Goal: Task Accomplishment & Management: Complete application form

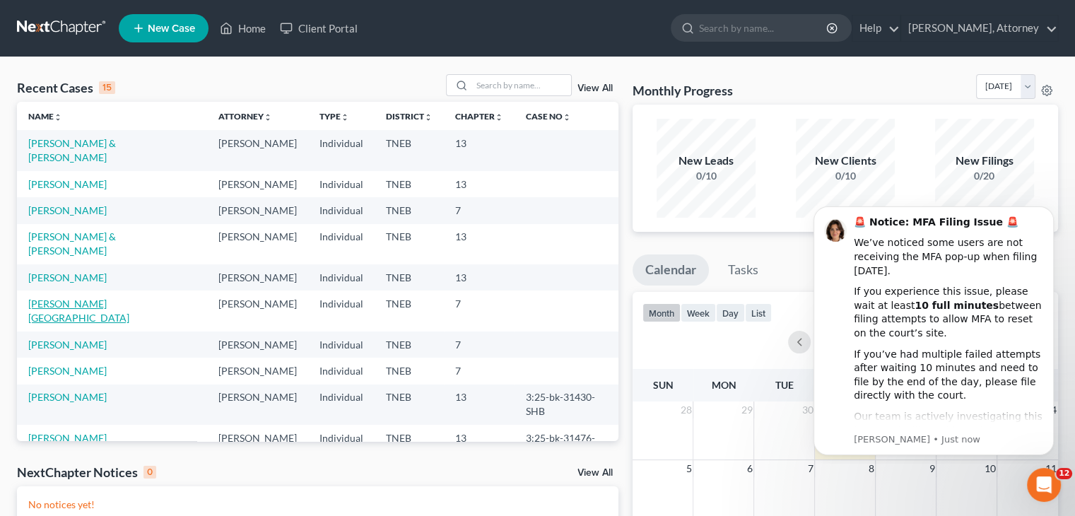
click at [73, 324] on link "[PERSON_NAME][GEOGRAPHIC_DATA]" at bounding box center [78, 310] width 101 height 26
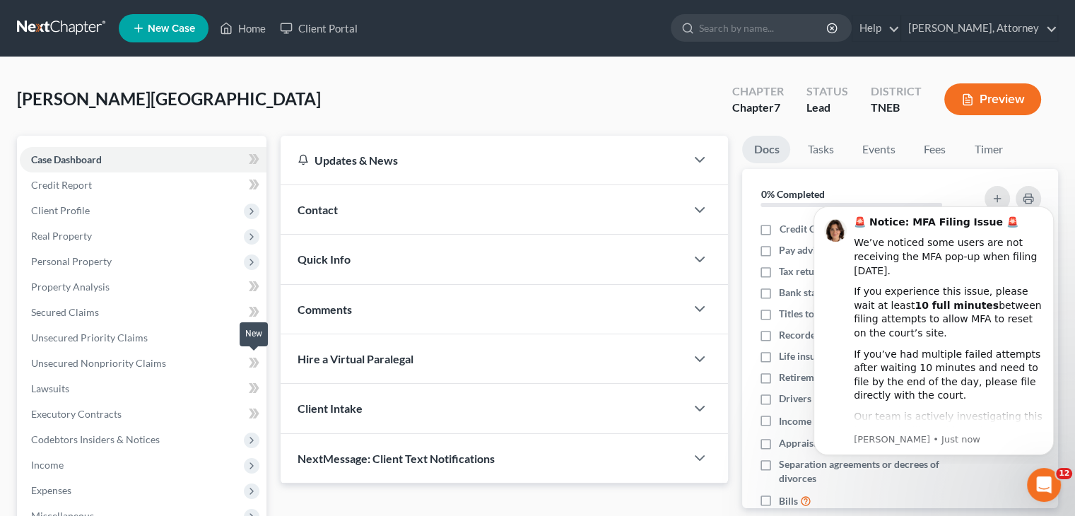
scroll to position [235, 0]
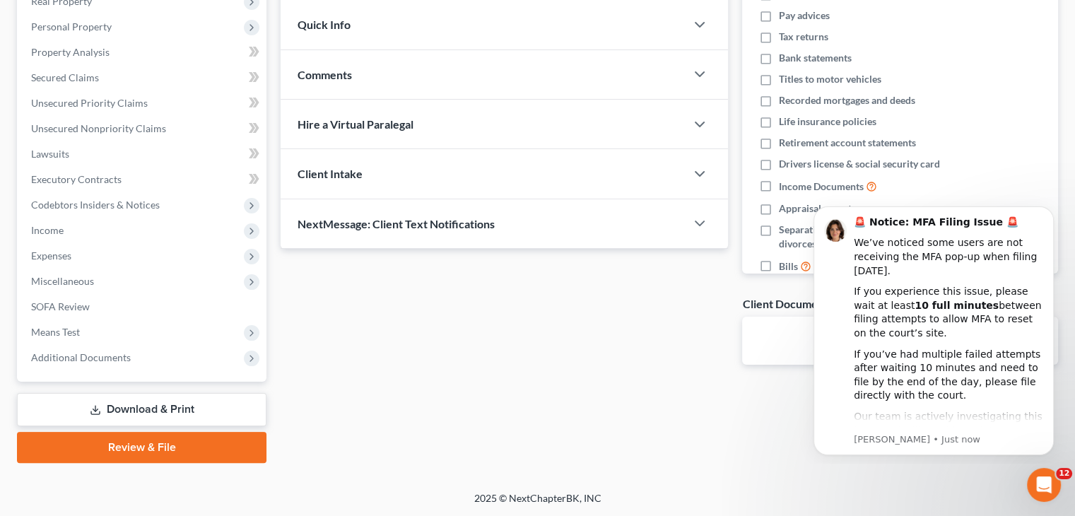
click at [144, 406] on link "Download & Print" at bounding box center [141, 409] width 249 height 33
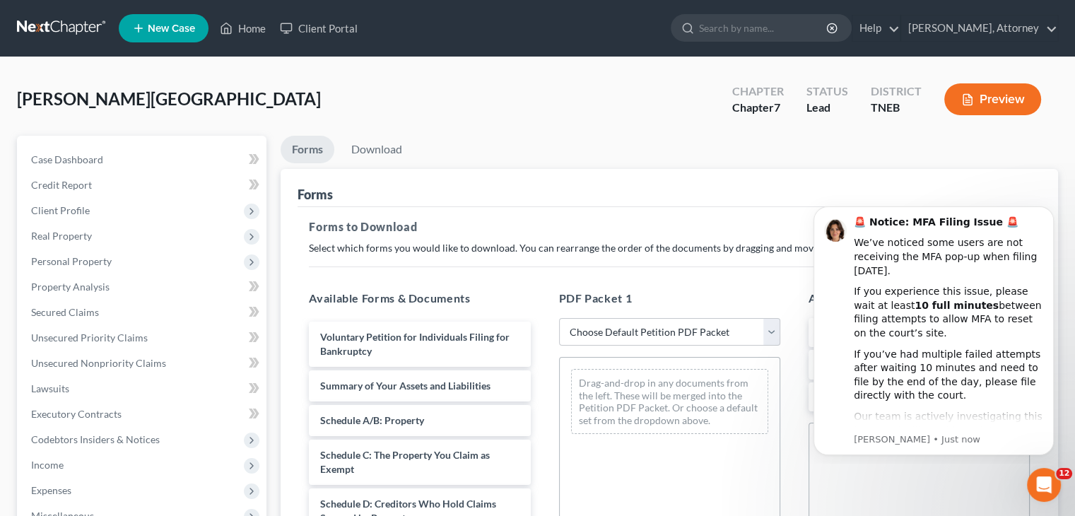
scroll to position [130, 0]
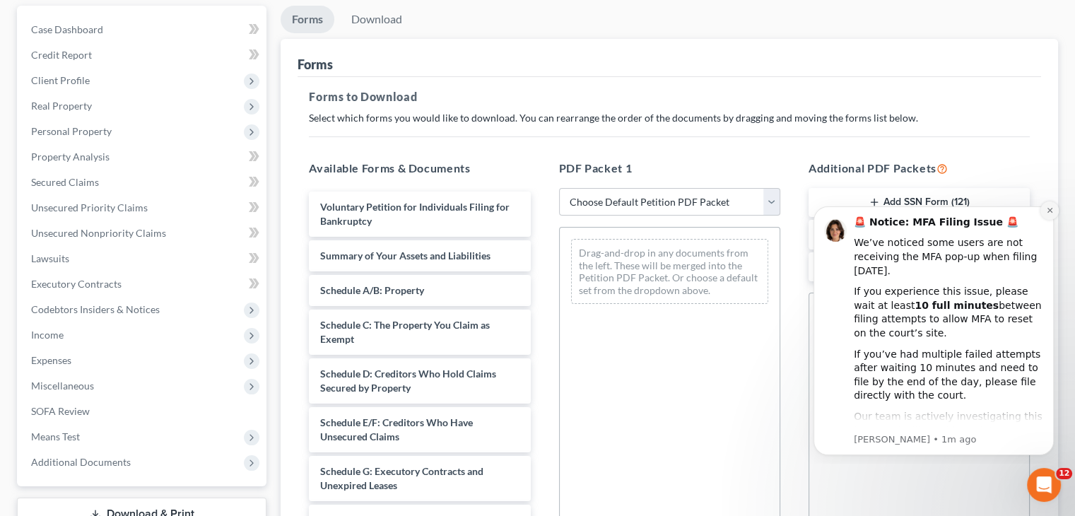
click at [1047, 213] on icon "Dismiss notification" at bounding box center [1050, 210] width 8 height 8
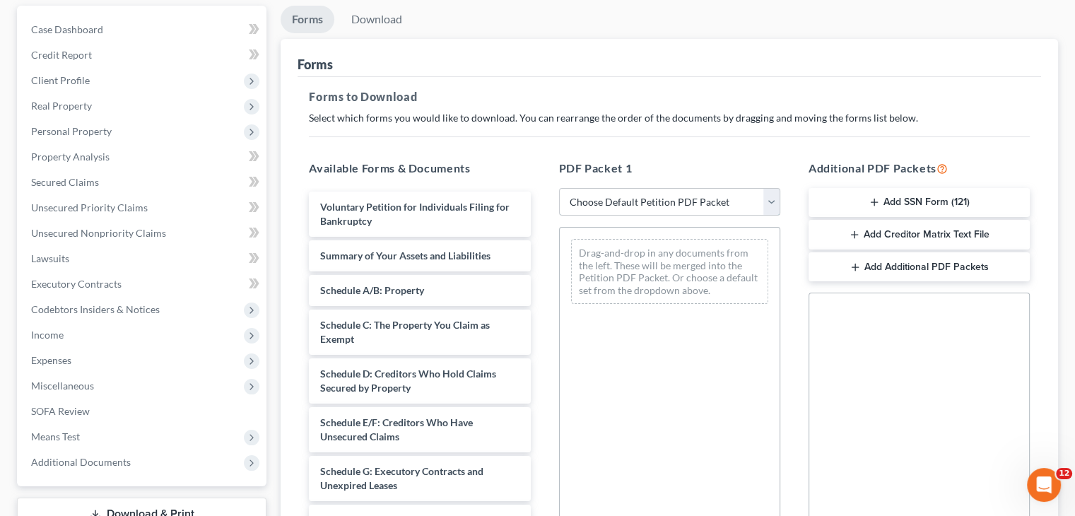
click at [750, 204] on select "Choose Default Petition PDF Packet Complete Bankruptcy Petition (all forms and …" at bounding box center [669, 202] width 221 height 28
select select "4"
click at [559, 188] on select "Choose Default Petition PDF Packet Complete Bankruptcy Petition (all forms and …" at bounding box center [669, 202] width 221 height 28
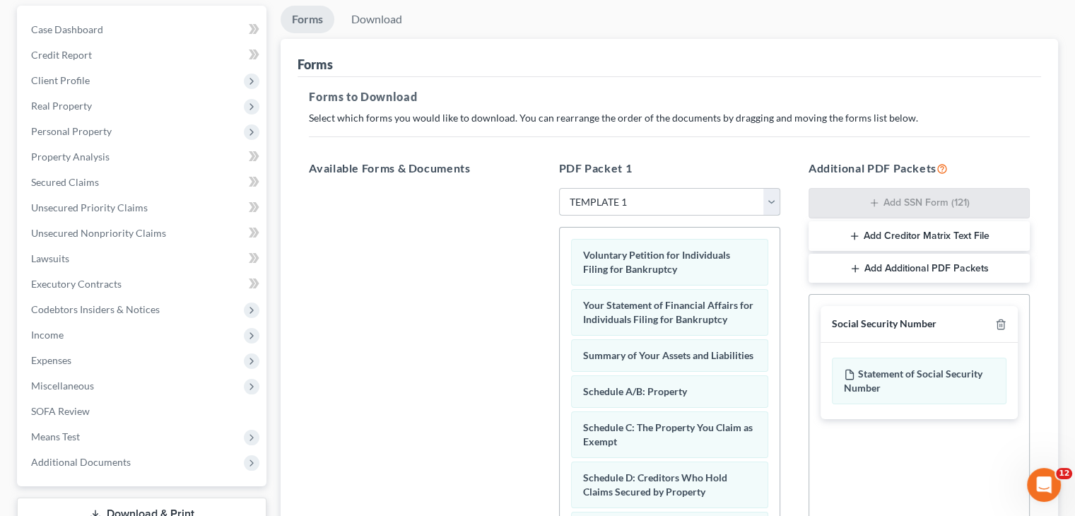
scroll to position [356, 0]
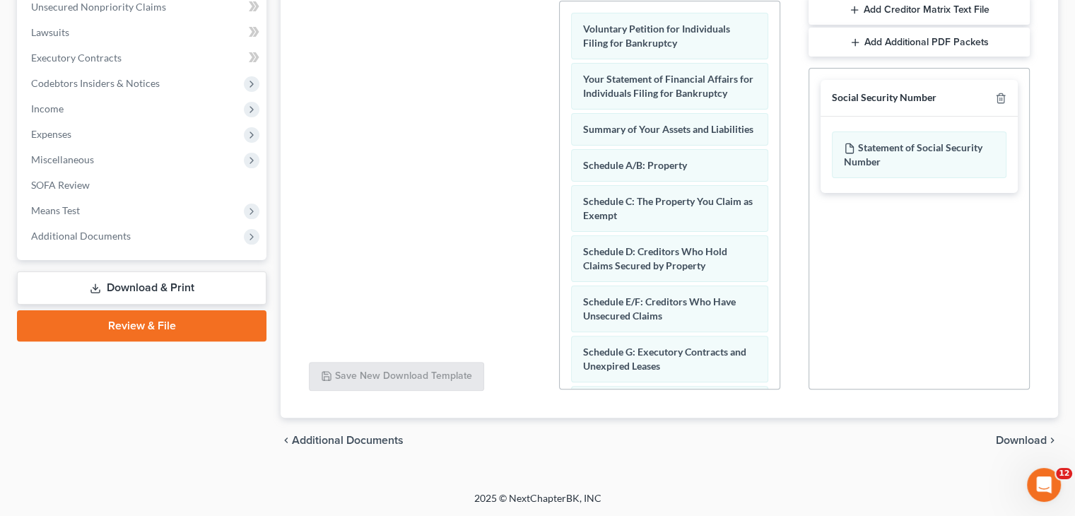
click at [1020, 442] on span "Download" at bounding box center [1021, 440] width 51 height 11
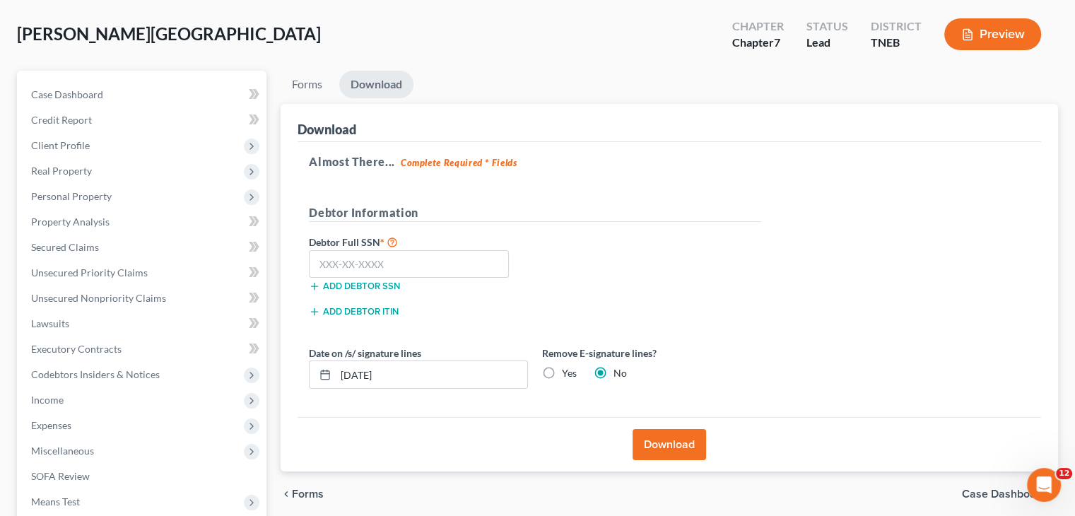
scroll to position [64, 0]
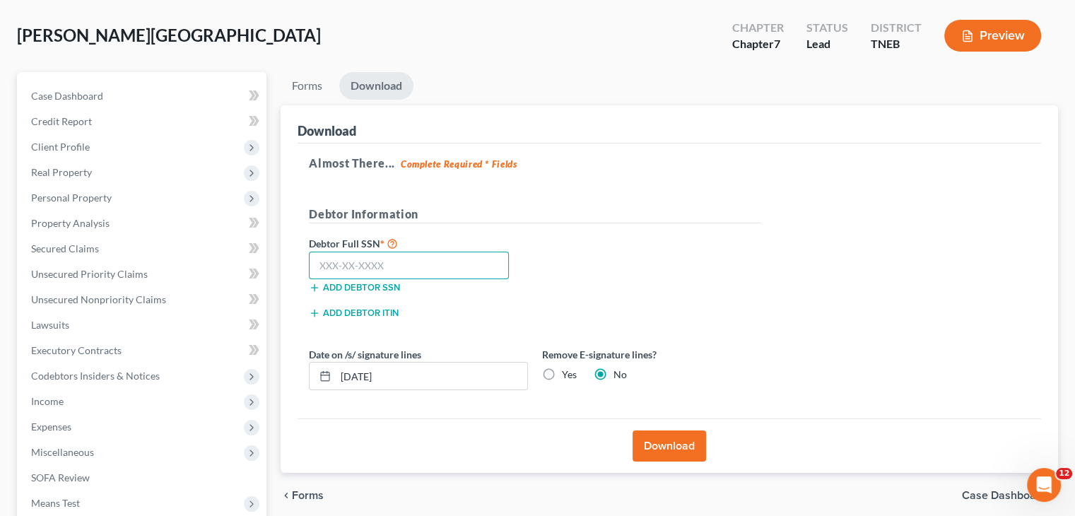
click at [447, 254] on input "text" at bounding box center [409, 266] width 200 height 28
type input "415-61-9424"
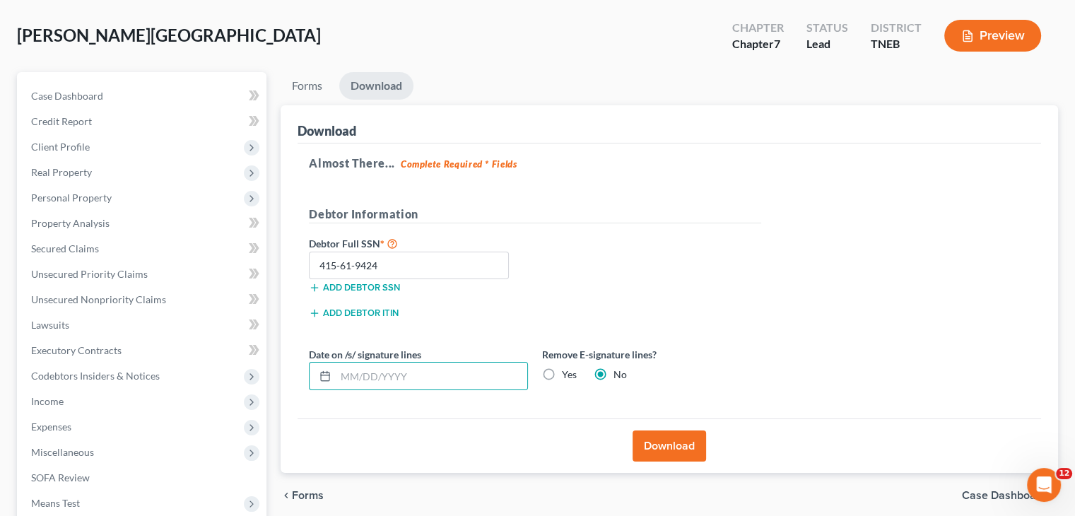
click at [562, 371] on label "Yes" at bounding box center [569, 374] width 15 height 14
click at [567, 371] on input "Yes" at bounding box center [571, 371] width 9 height 9
radio input "true"
radio input "false"
click at [667, 439] on button "Download" at bounding box center [668, 445] width 73 height 31
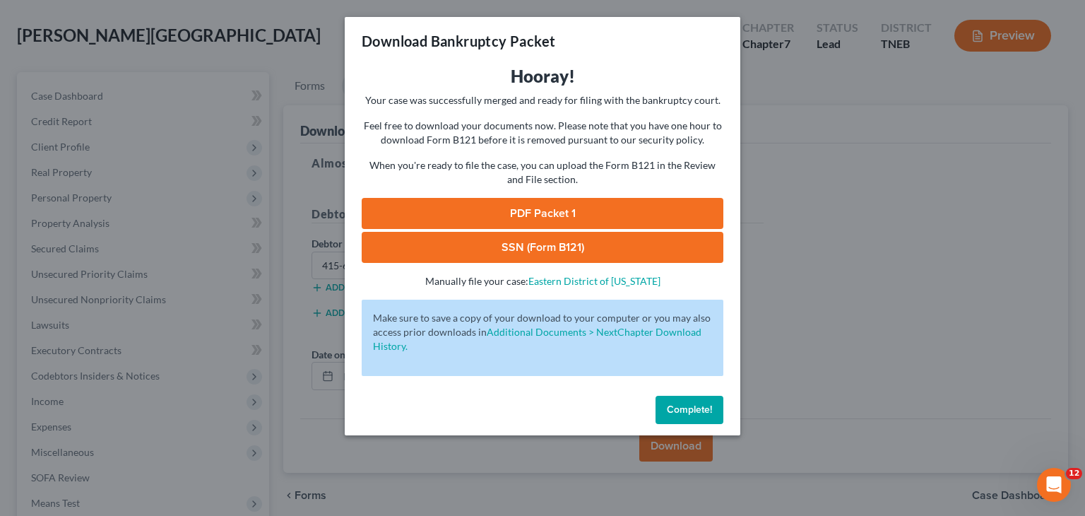
click at [540, 213] on link "PDF Packet 1" at bounding box center [543, 213] width 362 height 31
click at [526, 245] on link "SSN (Form B121)" at bounding box center [543, 247] width 362 height 31
click at [834, 239] on div "Download Bankruptcy Packet Hooray! Your case was successfully merged and ready …" at bounding box center [542, 258] width 1085 height 516
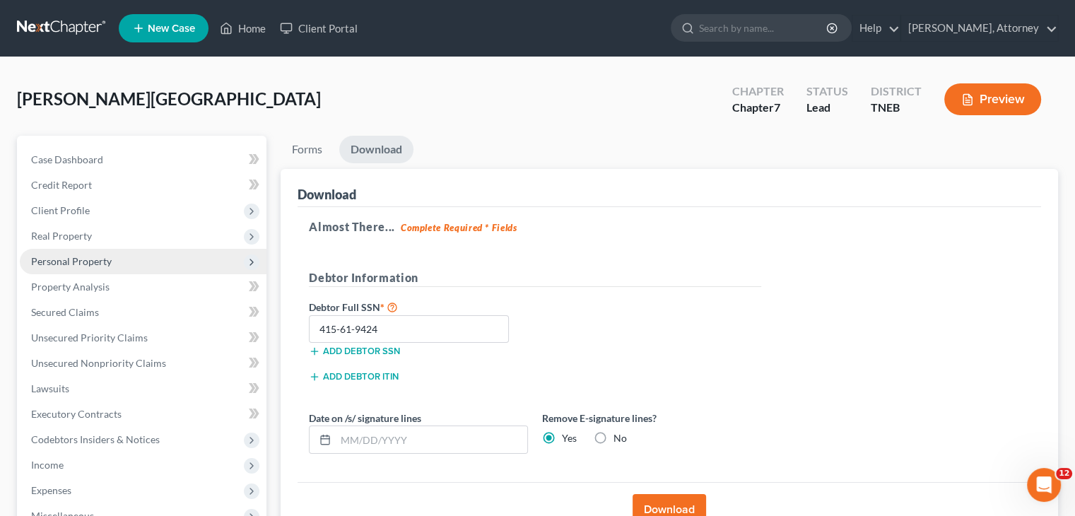
scroll to position [144, 0]
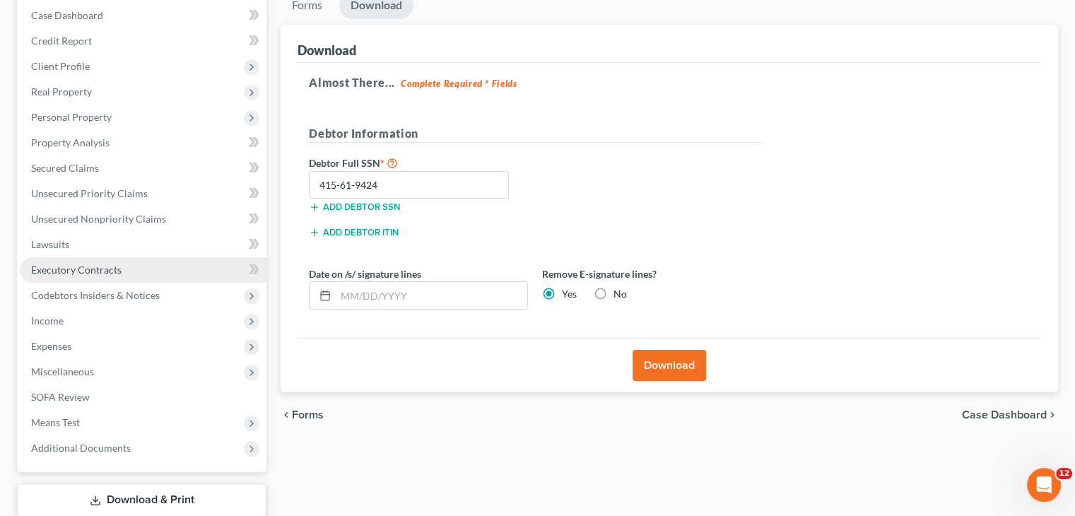
click at [130, 274] on link "Executory Contracts" at bounding box center [143, 269] width 247 height 25
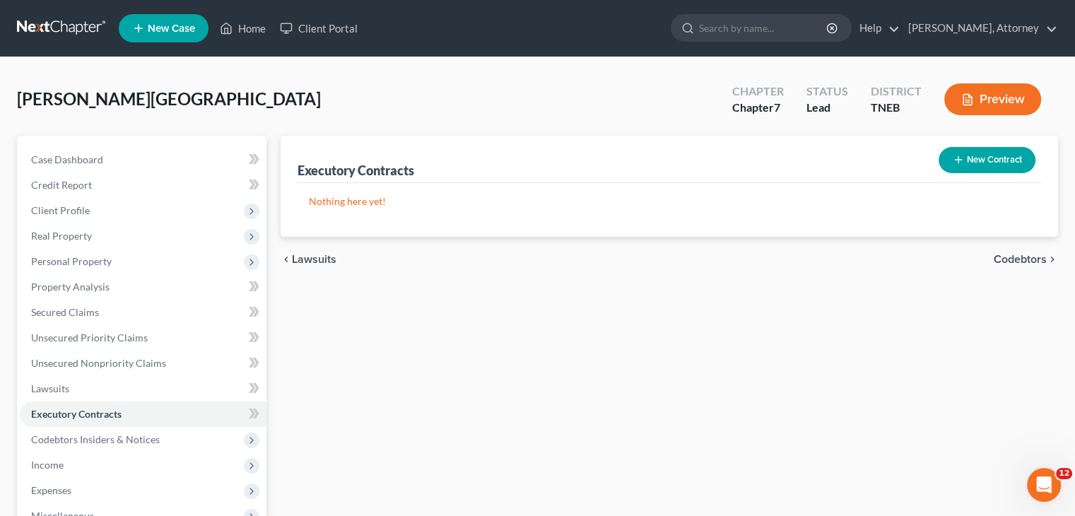
click at [982, 151] on button "New Contract" at bounding box center [986, 160] width 97 height 26
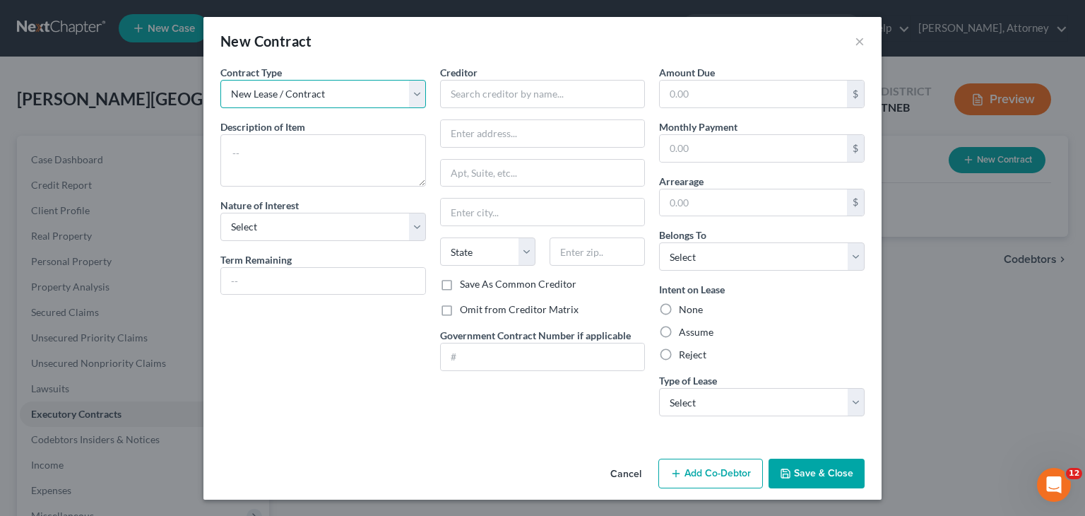
click at [399, 91] on select "New Lease / Contract New Timeshare" at bounding box center [323, 94] width 206 height 28
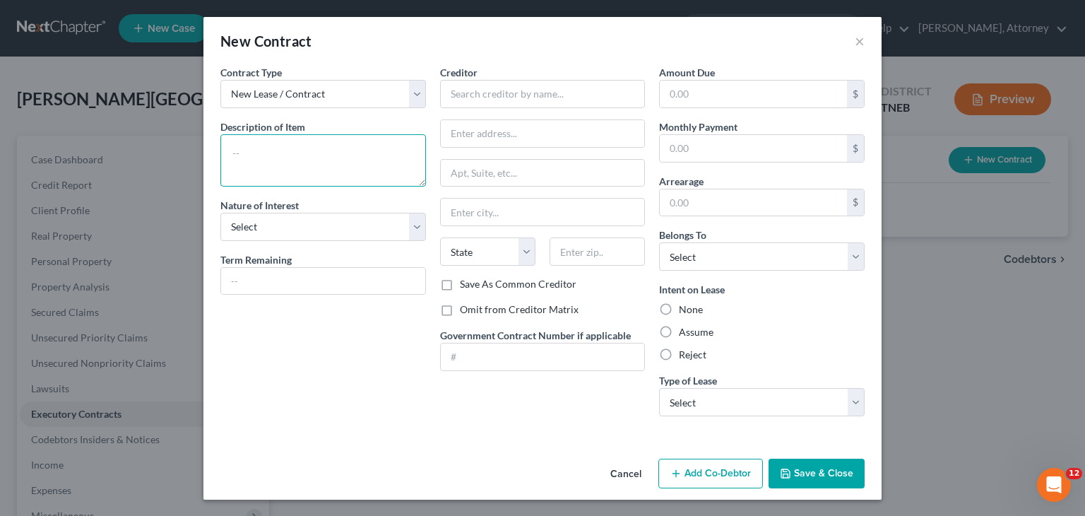
click at [367, 143] on textarea at bounding box center [323, 160] width 206 height 52
type textarea "m"
type textarea "Mobile Home - VIN No. LH00148TN"
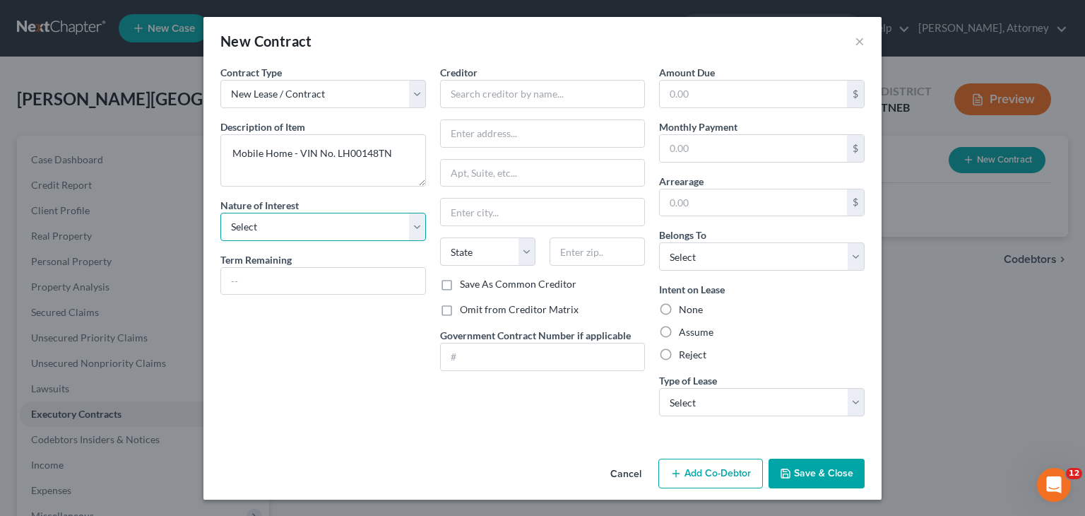
click at [418, 223] on select "Select Purchaser Agent Lessor Lessee" at bounding box center [323, 227] width 206 height 28
select select "0"
click at [220, 213] on select "Select Purchaser Agent Lessor Lessee" at bounding box center [323, 227] width 206 height 28
click at [297, 288] on input "text" at bounding box center [323, 281] width 204 height 27
type input "50 Months"
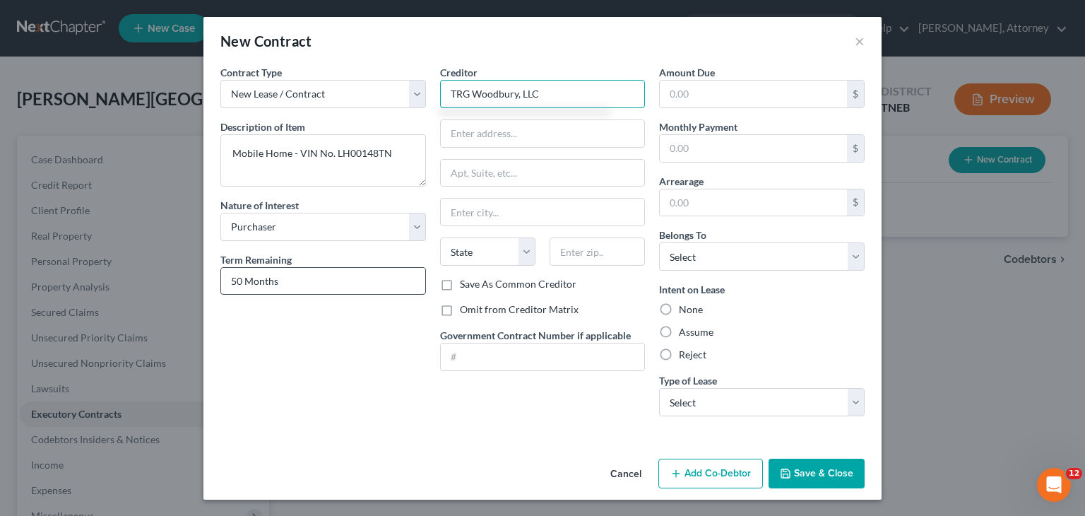
type input "TRG Woodbury, LLC"
type input "P.O. Box 173089"
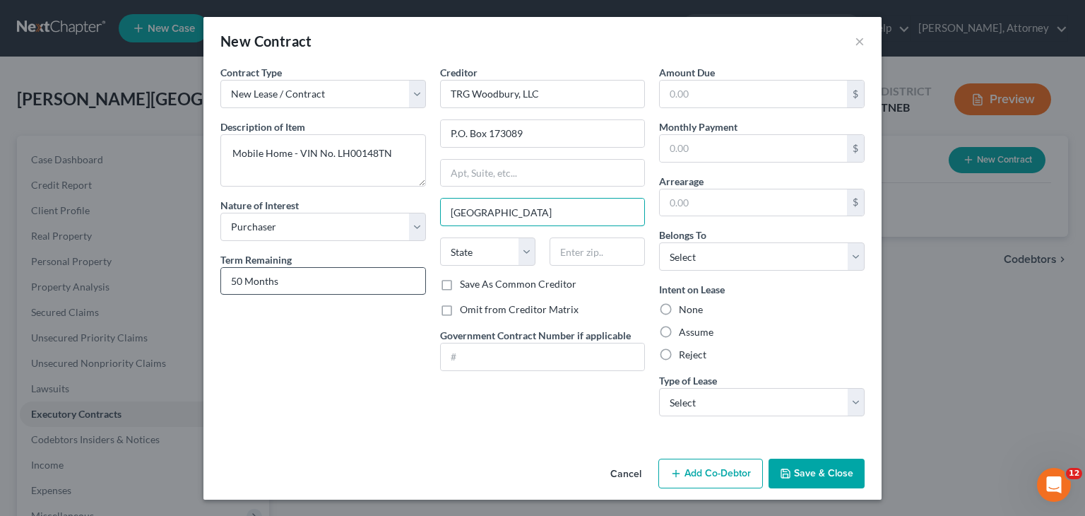
type input "[GEOGRAPHIC_DATA]"
select select "9"
type input "33672"
click at [705, 93] on input "text" at bounding box center [753, 94] width 187 height 27
type input "11,270"
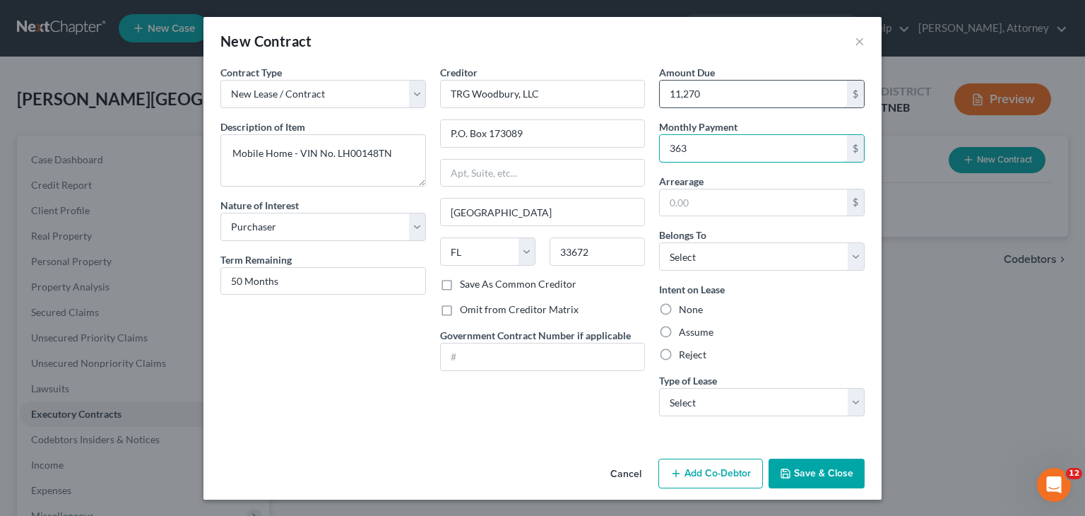
type input "363"
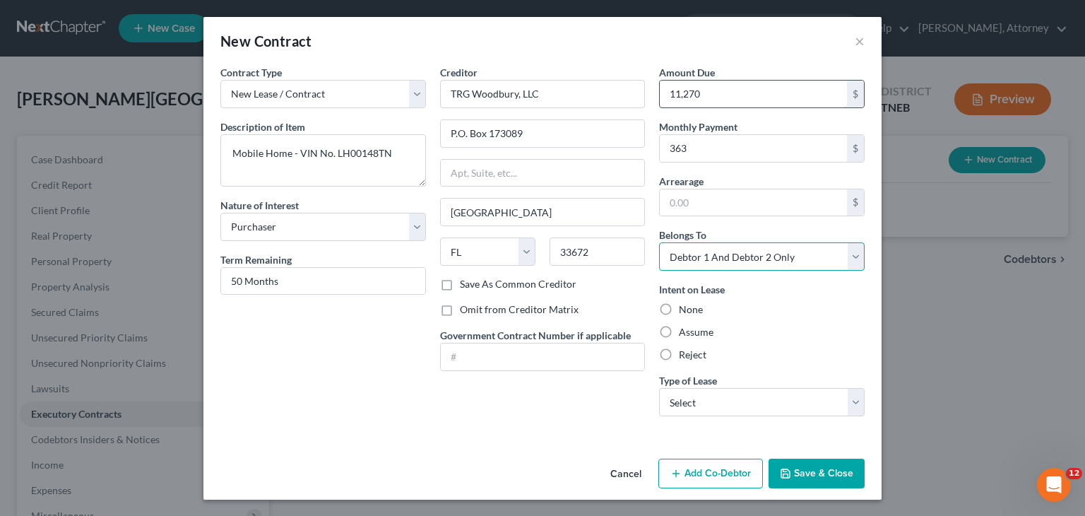
select select "3"
click at [679, 329] on label "Assume" at bounding box center [696, 332] width 35 height 14
click at [685, 329] on input "Assume" at bounding box center [689, 329] width 9 height 9
radio input "true"
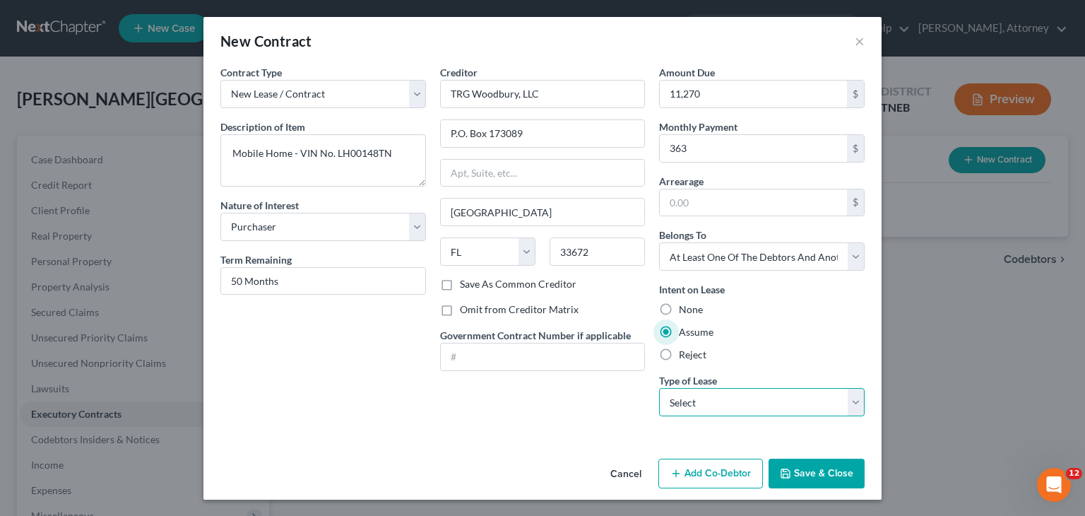
click at [743, 398] on select "Select Real Estate Car Other" at bounding box center [762, 402] width 206 height 28
select select "2"
click at [659, 388] on select "Select Real Estate Car Other" at bounding box center [762, 402] width 206 height 28
click at [817, 470] on button "Save & Close" at bounding box center [817, 474] width 96 height 30
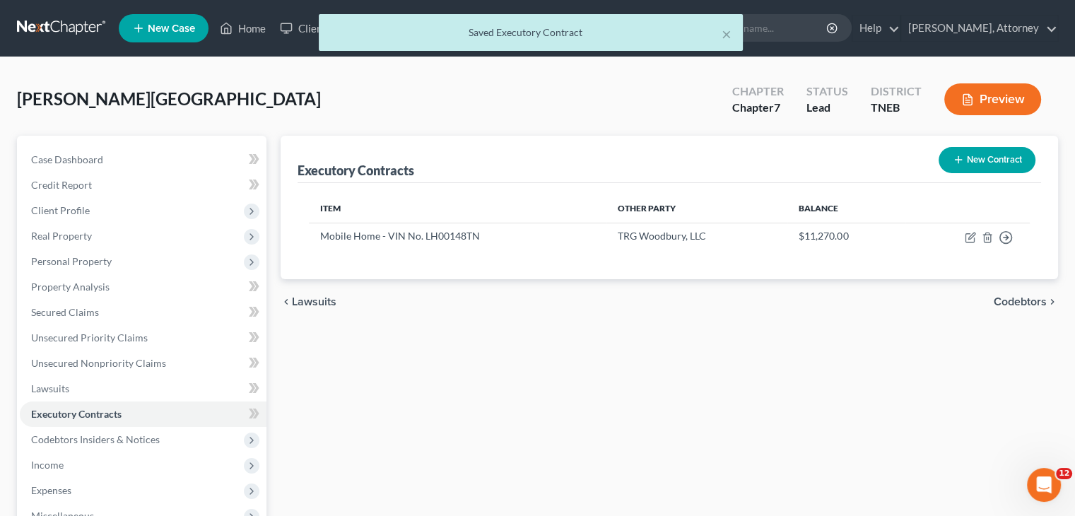
click at [987, 99] on button "Preview" at bounding box center [992, 99] width 97 height 32
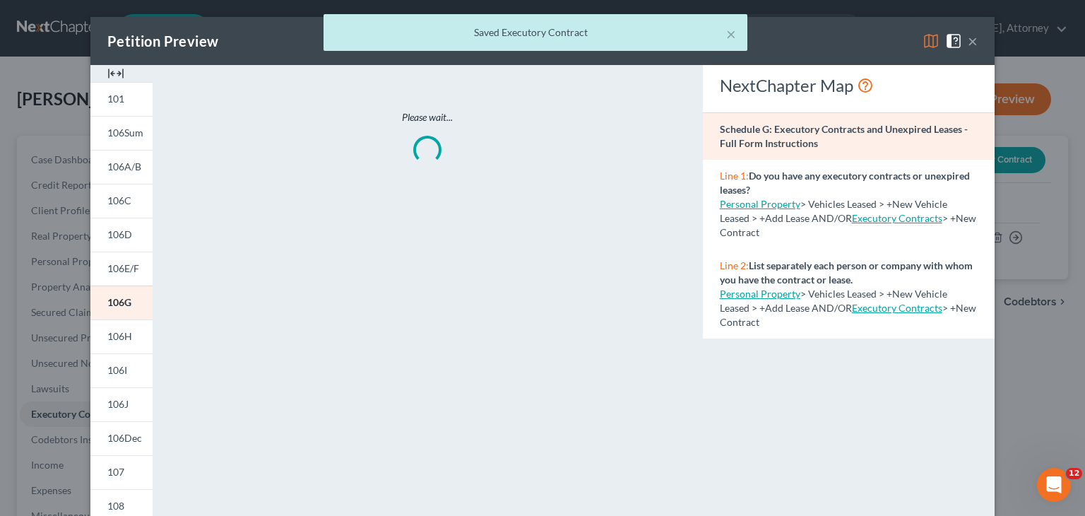
click at [924, 42] on body "Home New Case Client Portal [PERSON_NAME], Attorney [EMAIL_ADDRESS][DOMAIN_NAME…" at bounding box center [542, 375] width 1085 height 751
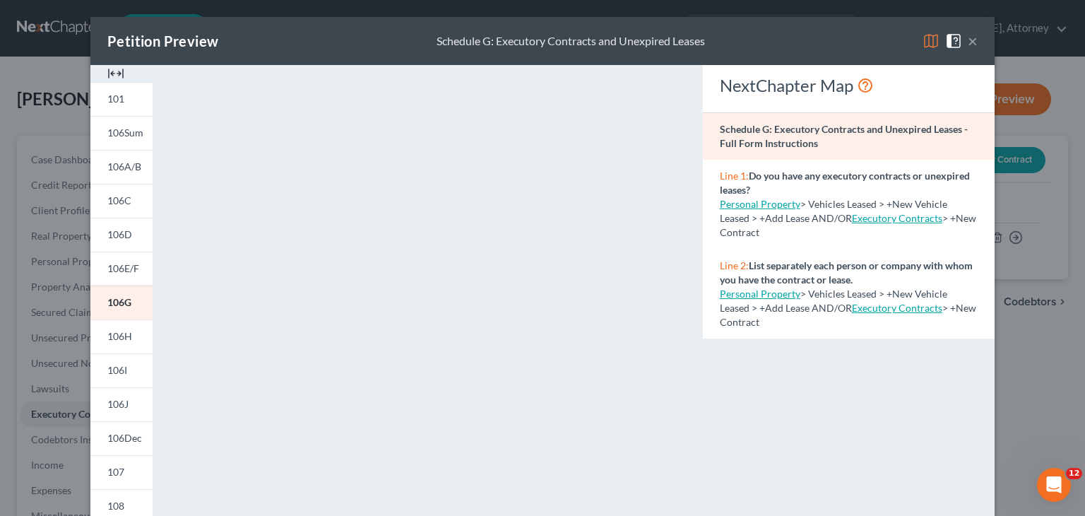
click at [923, 42] on img at bounding box center [931, 41] width 17 height 17
